Goal: Task Accomplishment & Management: Complete application form

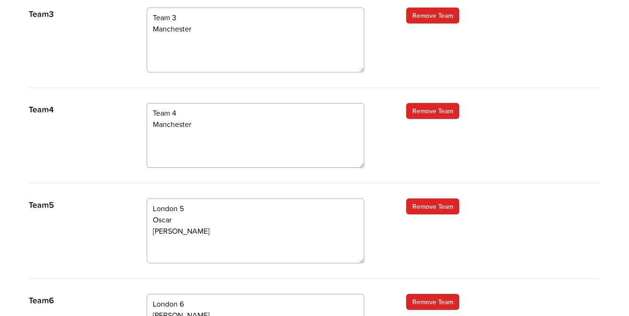
scroll to position [634, 0]
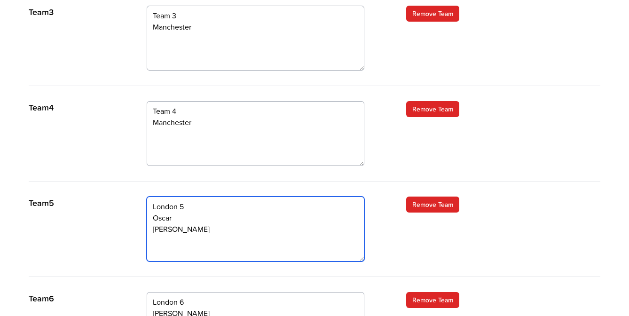
drag, startPoint x: 174, startPoint y: 186, endPoint x: 152, endPoint y: 153, distance: 40.3
click at [152, 196] on textarea "London 5 Oscar Max Hannah Sam" at bounding box center [255, 228] width 217 height 65
paste textarea "[PERSON_NAME]"
click at [174, 196] on textarea "London 5 Oscar Max Hannah Sam" at bounding box center [255, 228] width 217 height 65
paste textarea "[PERSON_NAME]"
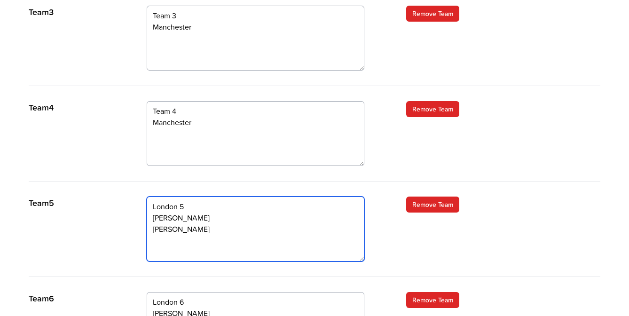
click at [160, 196] on textarea "London 5 Oscar Max Hannah Sam" at bounding box center [255, 228] width 217 height 65
paste textarea "[PERSON_NAME]"
click at [161, 196] on textarea "London 5 Oscar Max Hannah Sam" at bounding box center [255, 228] width 217 height 65
paste textarea "[PERSON_NAME]"
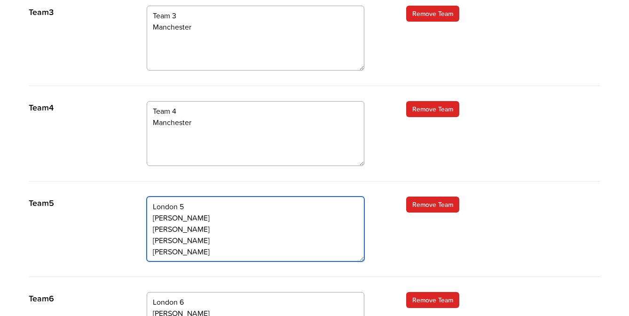
scroll to position [18, 0]
type textarea "London 5 James Mitchell Max Bendle Hannah Gass Josh Simpson"
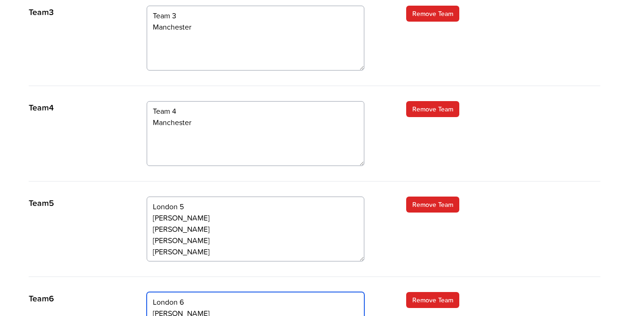
paste textarea "[PERSON_NAME]"
drag, startPoint x: 153, startPoint y: 257, endPoint x: 187, endPoint y: 299, distance: 54.5
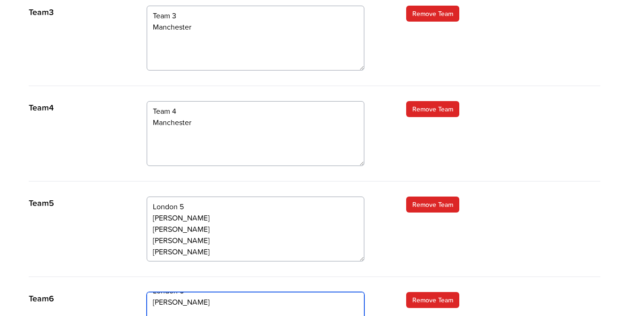
paste textarea "[PERSON_NAME] [PERSON_NAME]"
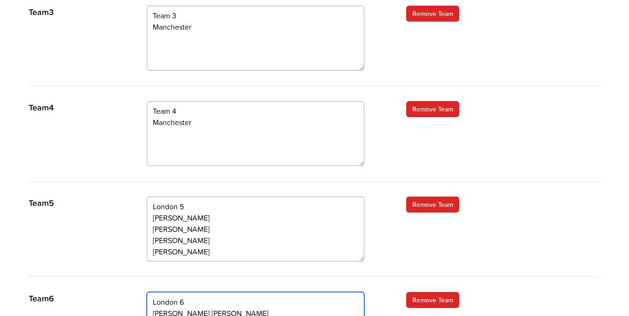
paste textarea "[PERSON_NAME]"
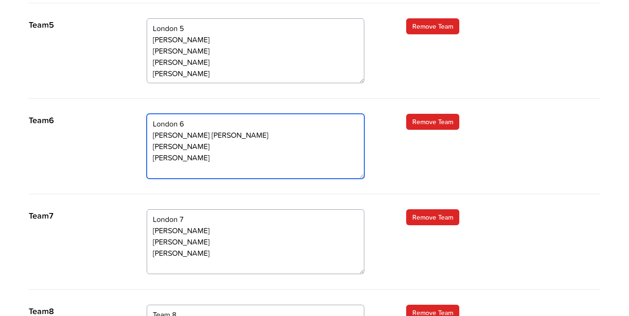
scroll to position [814, 0]
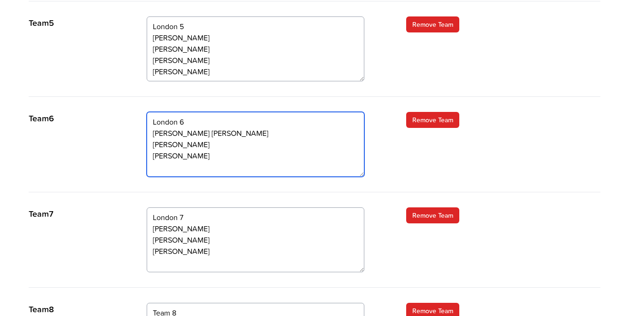
type textarea "London 6 Cliff Carter Kane Maunder Kevin McAuliffe Nick Searles"
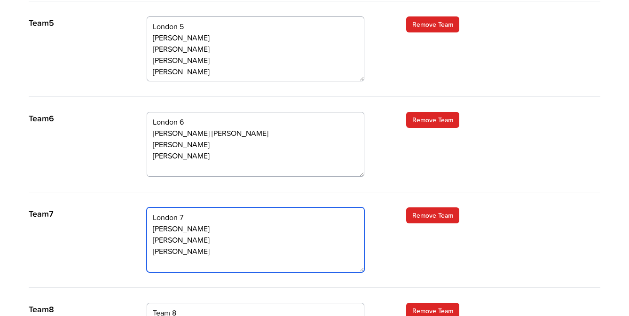
click at [210, 207] on textarea "London 7 James Nick Josh Tom Cliff" at bounding box center [255, 239] width 217 height 65
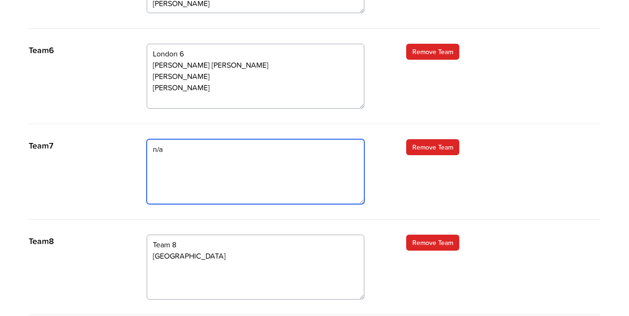
scroll to position [986, 0]
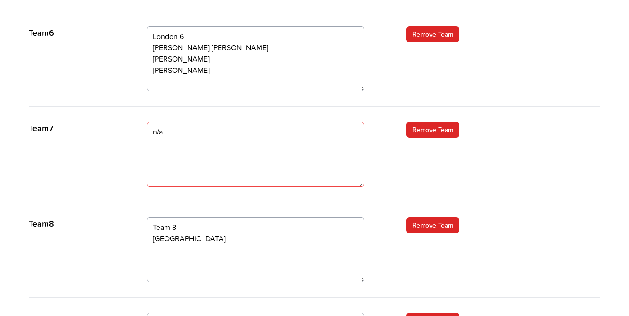
scroll to position [900, 0]
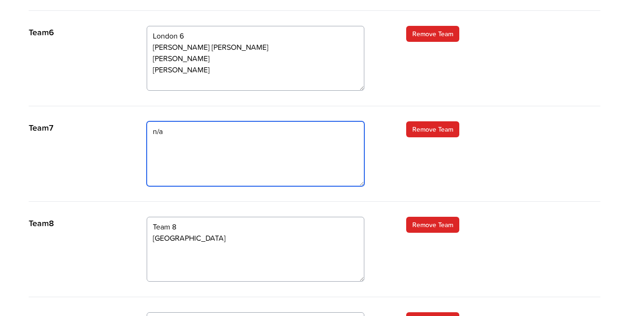
click at [170, 121] on textarea "London 7 James Nick Josh Tom Cliff" at bounding box center [255, 153] width 217 height 65
click at [152, 121] on textarea "London 7 James Nick Josh Tom Cliff" at bounding box center [255, 153] width 217 height 65
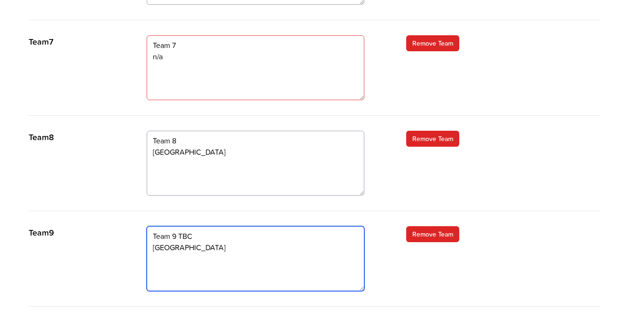
drag, startPoint x: 221, startPoint y: 187, endPoint x: 134, endPoint y: 169, distance: 89.2
click at [134, 226] on div "Team 9 Team 9 TBC Birmingham Remove Team" at bounding box center [314, 266] width 571 height 80
click at [220, 226] on textarea "Team 9 TBC Birmingham" at bounding box center [255, 258] width 217 height 65
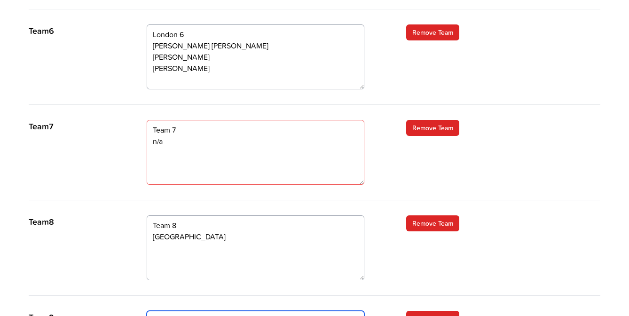
scroll to position [898, 0]
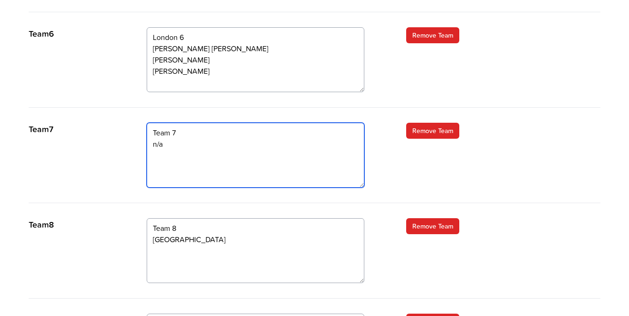
drag, startPoint x: 180, startPoint y: 80, endPoint x: 149, endPoint y: 78, distance: 31.6
click at [149, 123] on textarea "London 7 James Nick Josh Tom Cliff" at bounding box center [255, 155] width 217 height 65
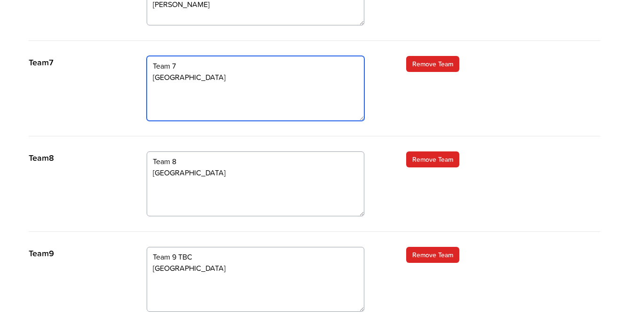
scroll to position [967, 0]
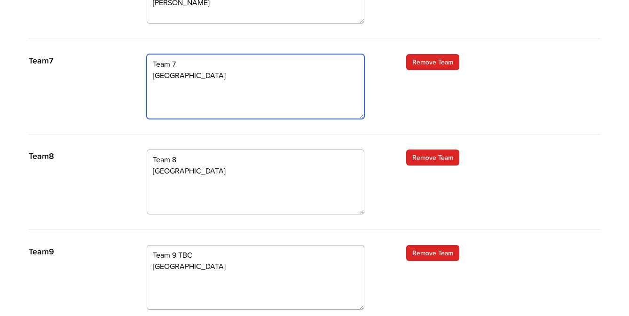
type textarea "Team 7 Birmingham"
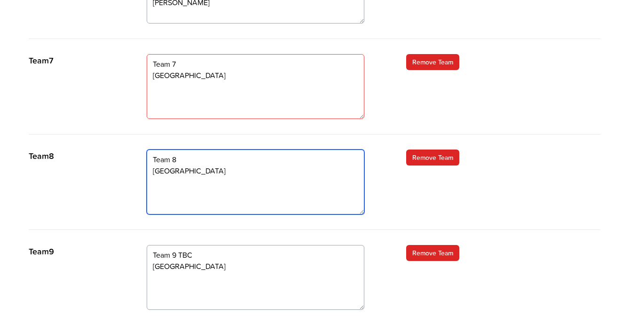
click at [186, 149] on textarea "Team 8 Birmingham" at bounding box center [255, 181] width 217 height 65
type textarea "Team 8 TBC Birmingham"
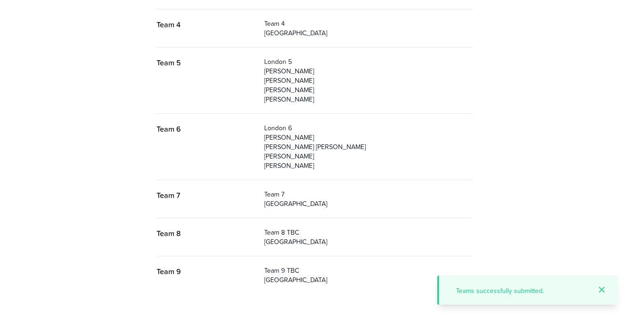
scroll to position [365, 0]
